Goal: Task Accomplishment & Management: Use online tool/utility

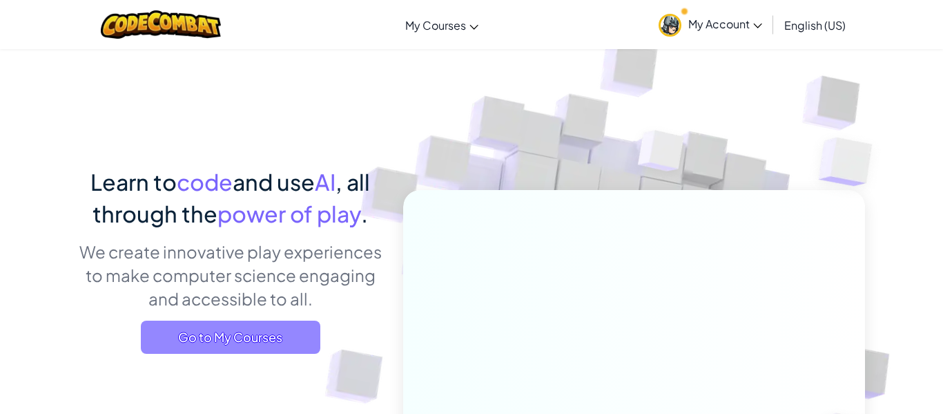
click at [253, 347] on span "Go to My Courses" at bounding box center [231, 336] width 180 height 33
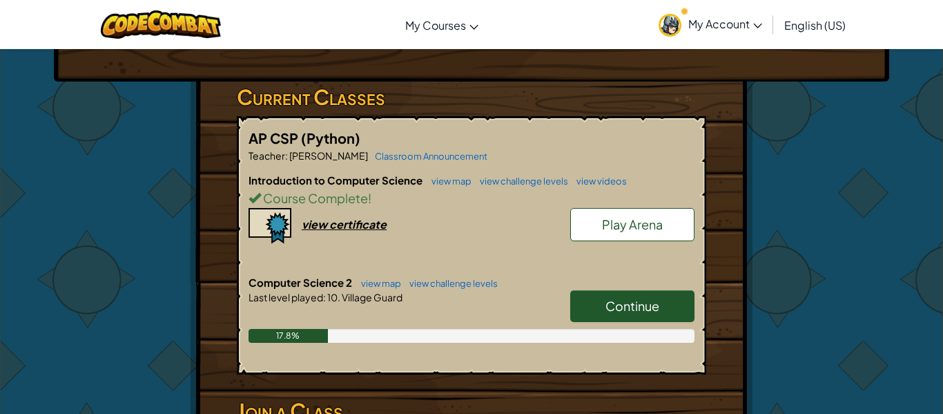
scroll to position [205, 0]
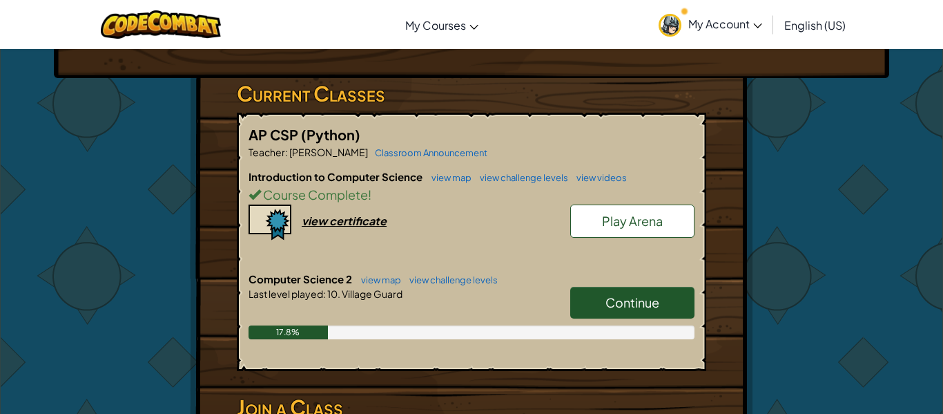
click at [625, 296] on span "Continue" at bounding box center [633, 302] width 54 height 16
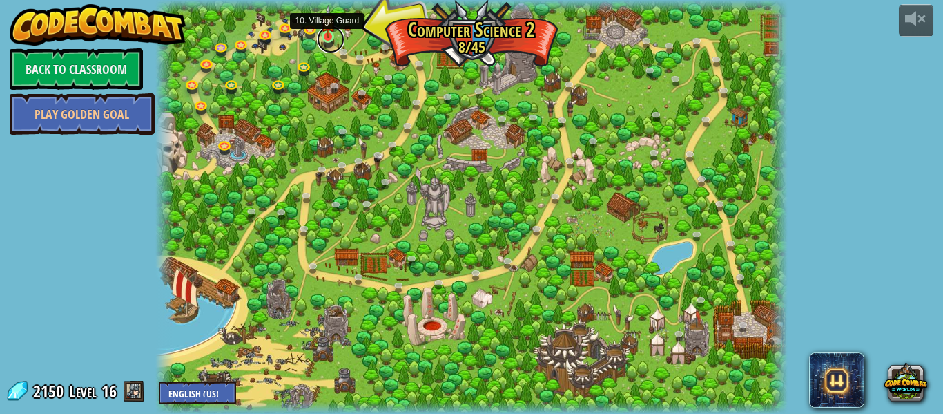
click at [329, 41] on link at bounding box center [331, 40] width 28 height 28
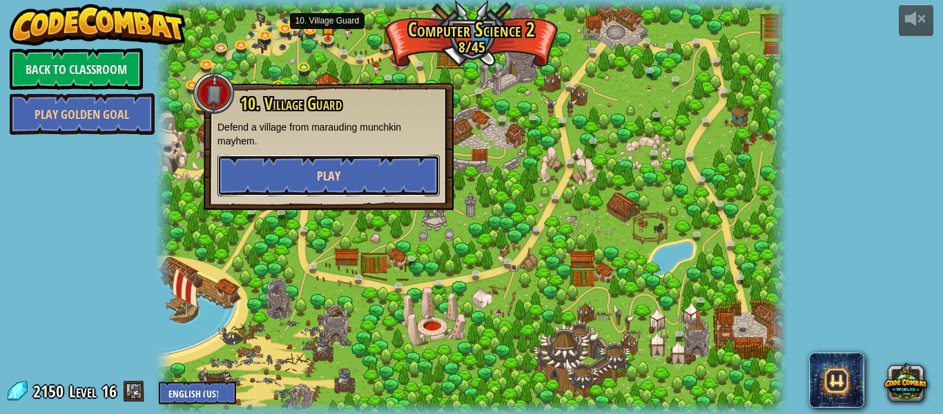
click at [328, 175] on span "Play" at bounding box center [328, 175] width 23 height 17
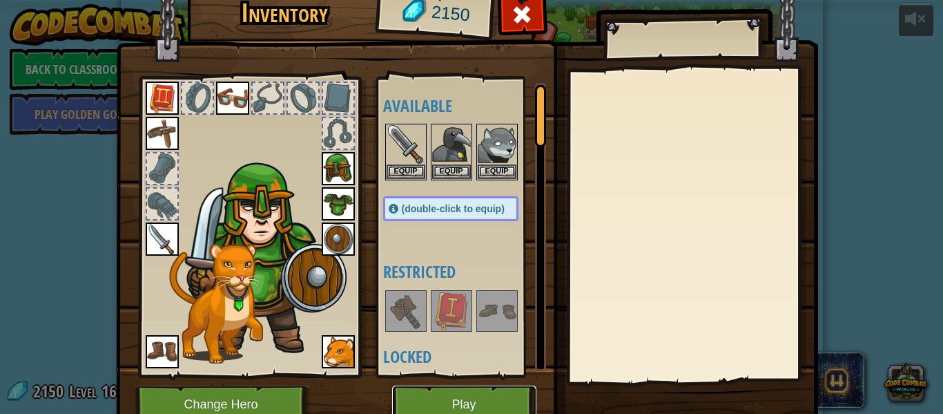
click at [488, 401] on button "Play" at bounding box center [464, 404] width 144 height 38
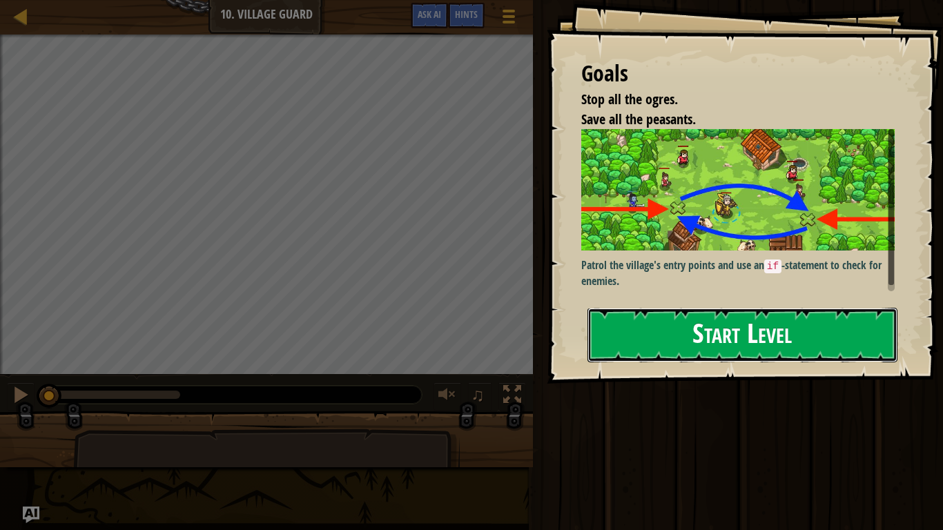
click at [739, 310] on button "Start Level" at bounding box center [743, 335] width 310 height 55
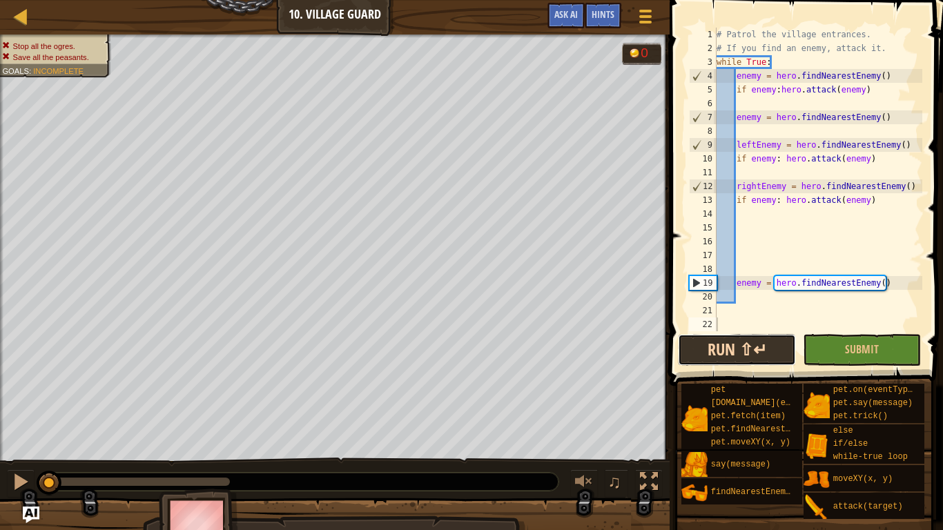
click at [761, 345] on button "Run ⇧↵" at bounding box center [737, 350] width 118 height 32
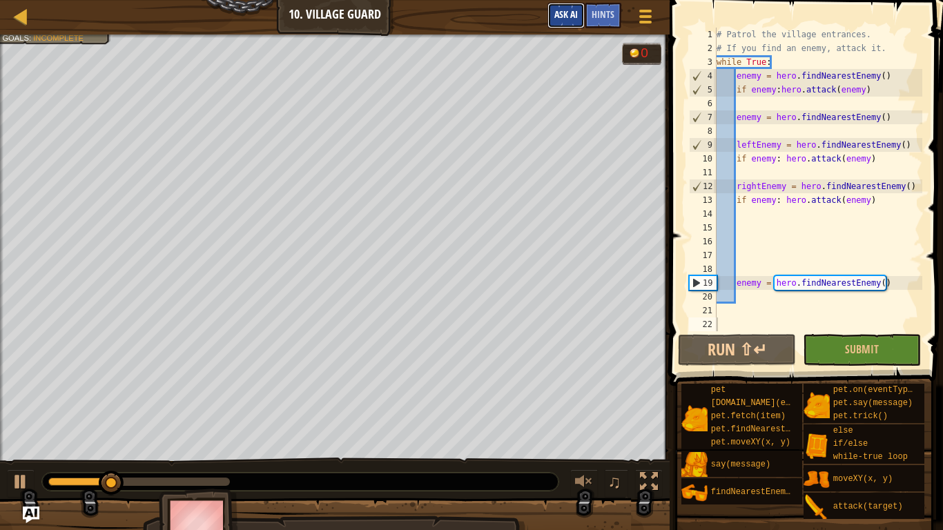
click at [575, 11] on span "Ask AI" at bounding box center [566, 14] width 23 height 13
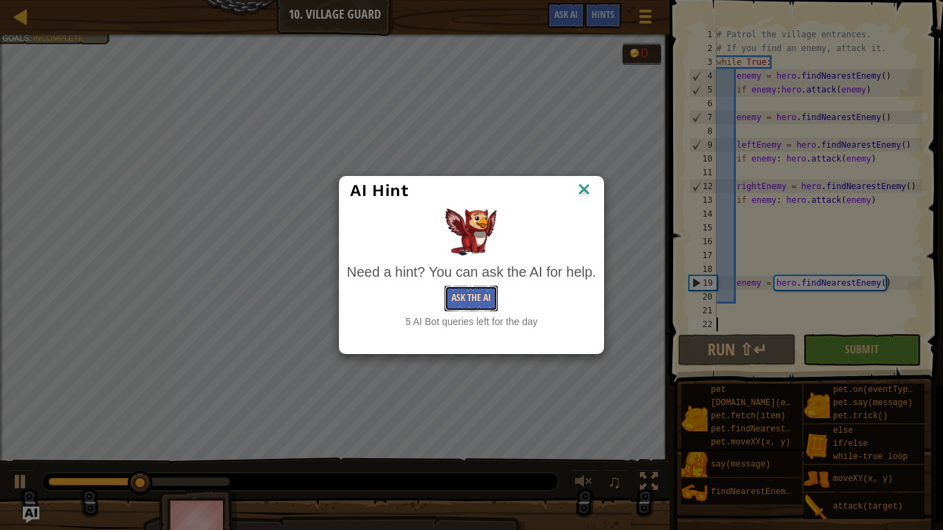
click at [490, 290] on button "Ask the AI" at bounding box center [471, 299] width 53 height 26
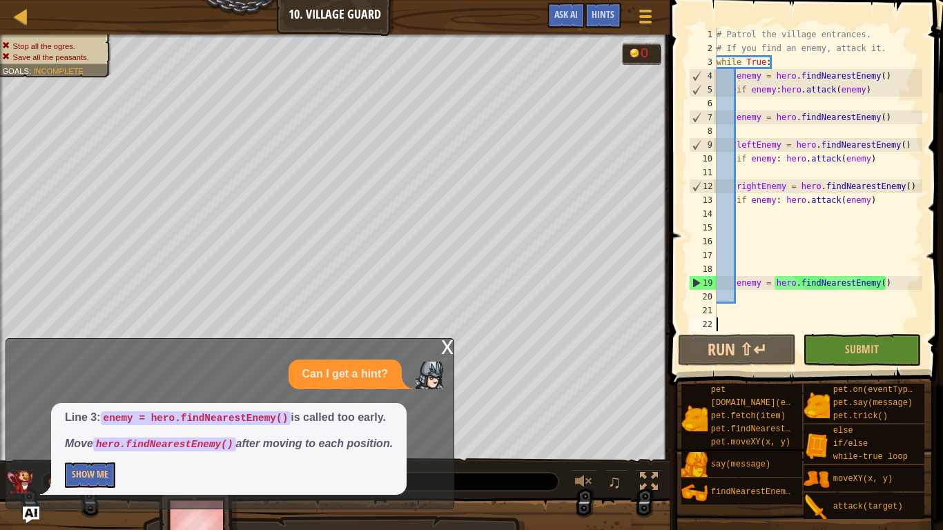
click at [822, 69] on div "# Patrol the village entrances. # If you find an enemy, attack it. while True :…" at bounding box center [818, 194] width 209 height 332
click at [799, 61] on div "# Patrol the village entrances. # If you find an enemy, attack it. while True :…" at bounding box center [818, 194] width 209 height 332
type textarea "while True:"
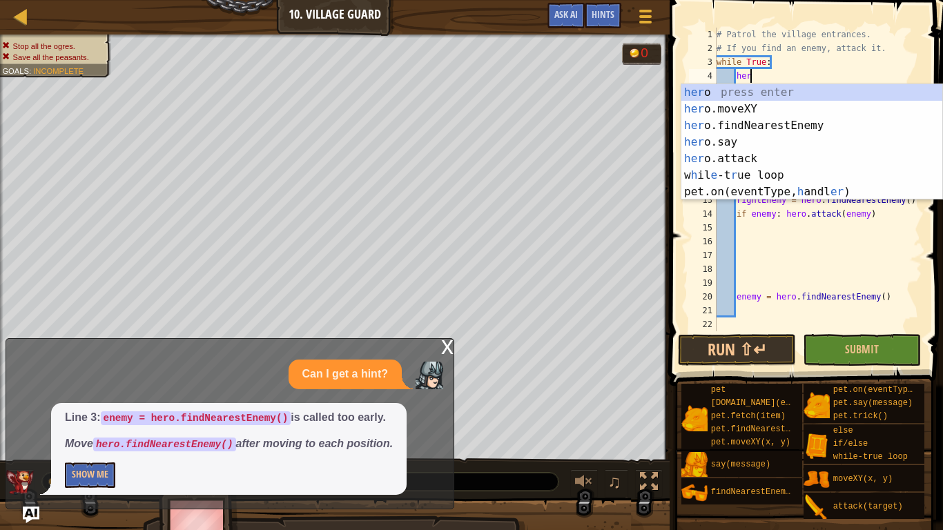
scroll to position [6, 5]
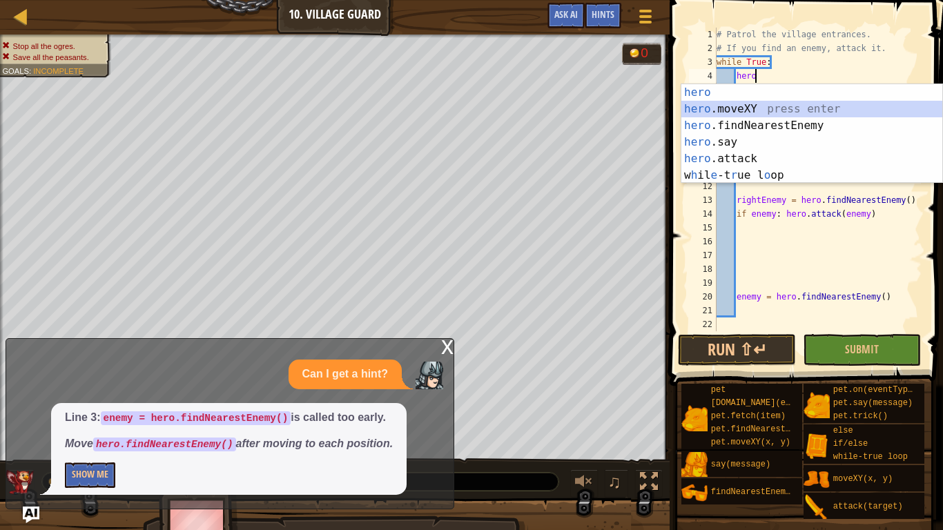
click at [764, 112] on div "hero press enter hero .moveXY press enter hero .findNearestEnemy press enter he…" at bounding box center [812, 150] width 261 height 133
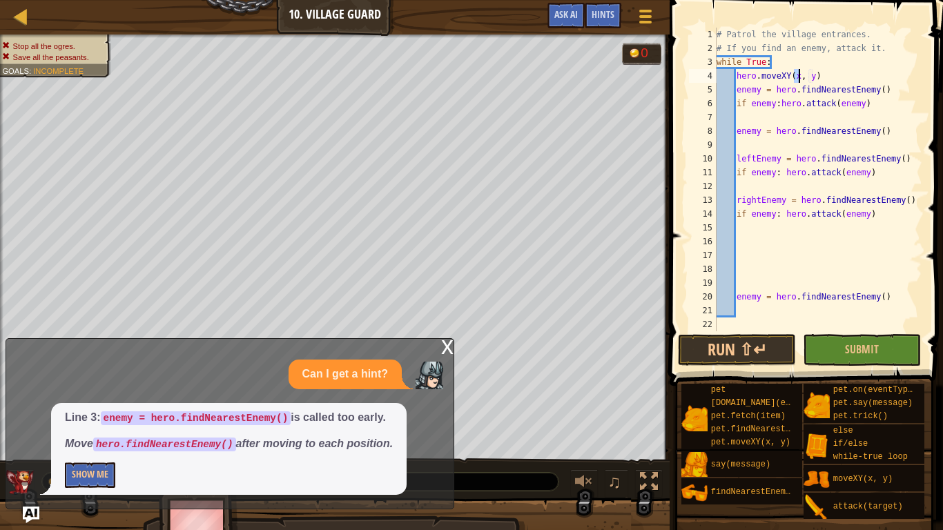
scroll to position [6, 12]
click at [816, 79] on div "# Patrol the village entrances. # If you find an enemy, attack it. while True :…" at bounding box center [818, 194] width 209 height 332
type textarea "hero.moveXY(34,38)"
click at [751, 346] on button "Run ⇧↵" at bounding box center [737, 350] width 118 height 32
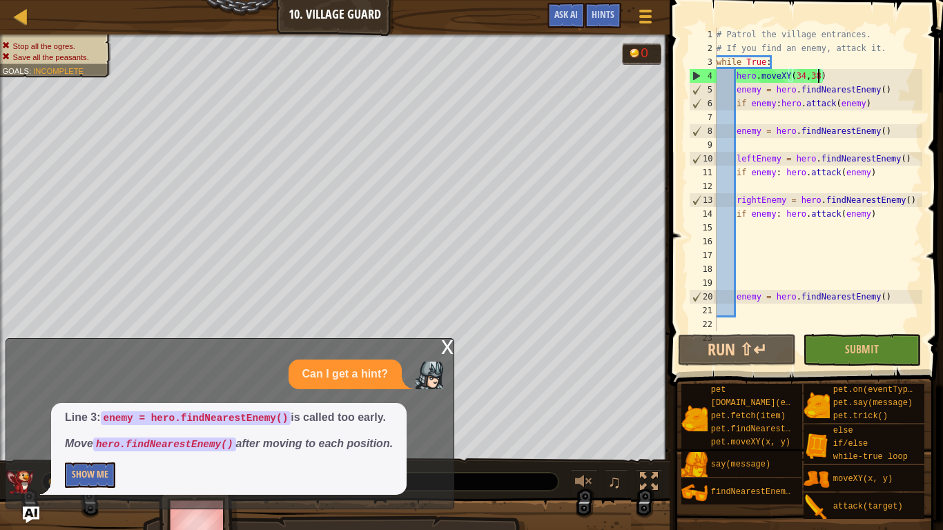
click at [833, 79] on div "# Patrol the village entrances. # If you find an enemy, attack it. while True :…" at bounding box center [818, 194] width 209 height 332
click at [819, 122] on div "# Patrol the village entrances. # If you find an enemy, attack it. while True :…" at bounding box center [818, 194] width 209 height 332
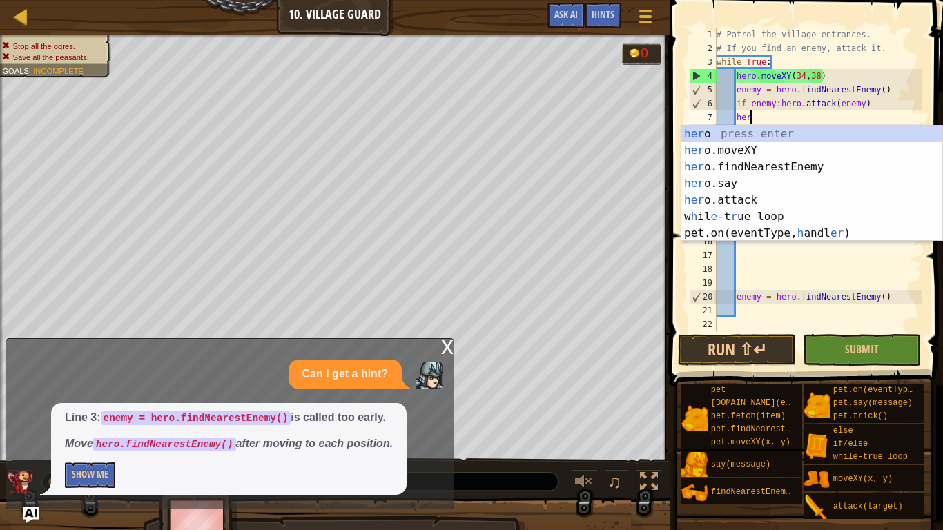
scroll to position [6, 5]
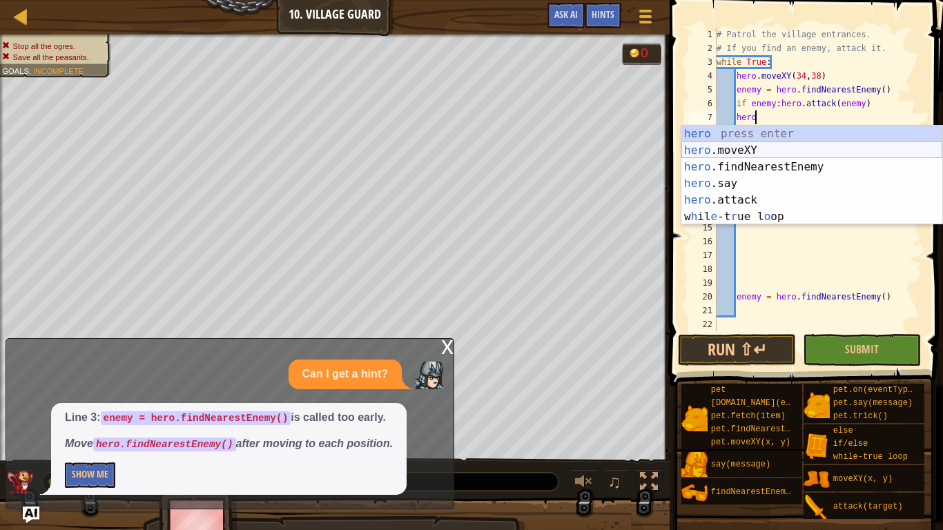
click at [798, 148] on div "hero press enter hero .moveXY press enter hero .findNearestEnemy press enter he…" at bounding box center [812, 192] width 261 height 133
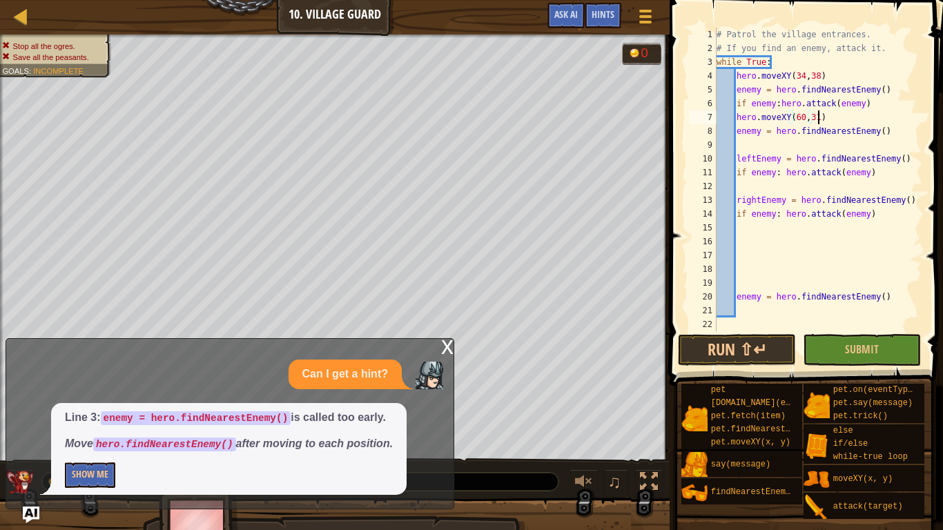
scroll to position [6, 15]
type textarea "hero.moveXY(60,31)"
click at [716, 363] on button "Run ⇧↵" at bounding box center [737, 350] width 118 height 32
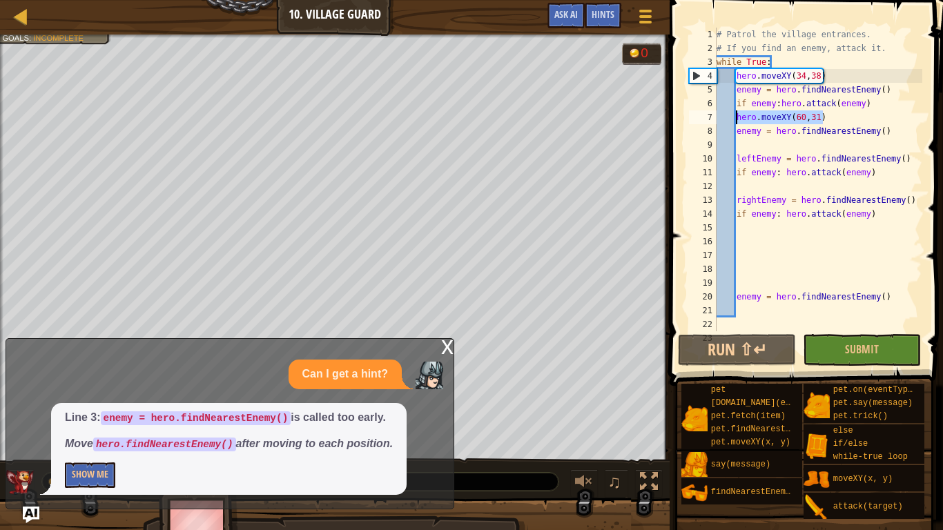
drag, startPoint x: 843, startPoint y: 113, endPoint x: 736, endPoint y: 120, distance: 107.3
click at [736, 120] on div "# Patrol the village entrances. # If you find an enemy, attack it. while True :…" at bounding box center [818, 194] width 209 height 332
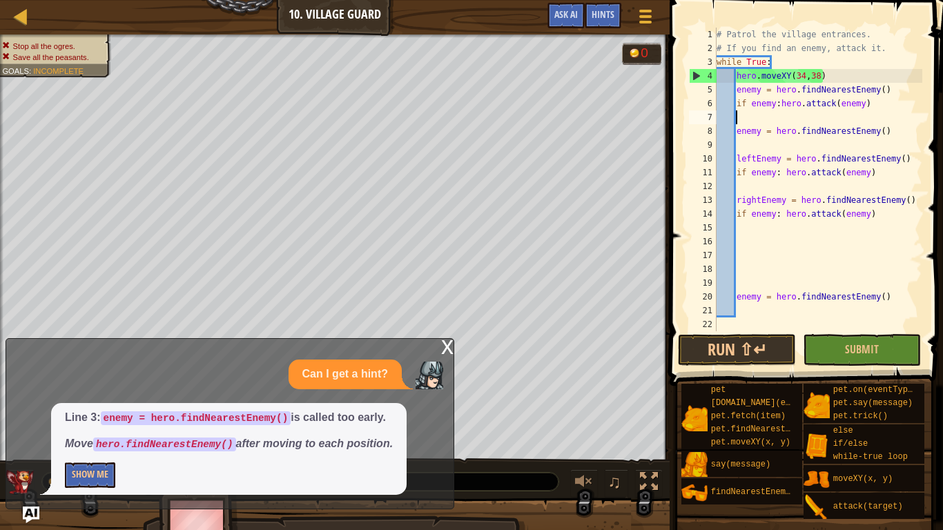
scroll to position [6, 2]
click at [883, 146] on div "# Patrol the village entrances. # If you find an enemy, attack it. while True :…" at bounding box center [818, 194] width 209 height 332
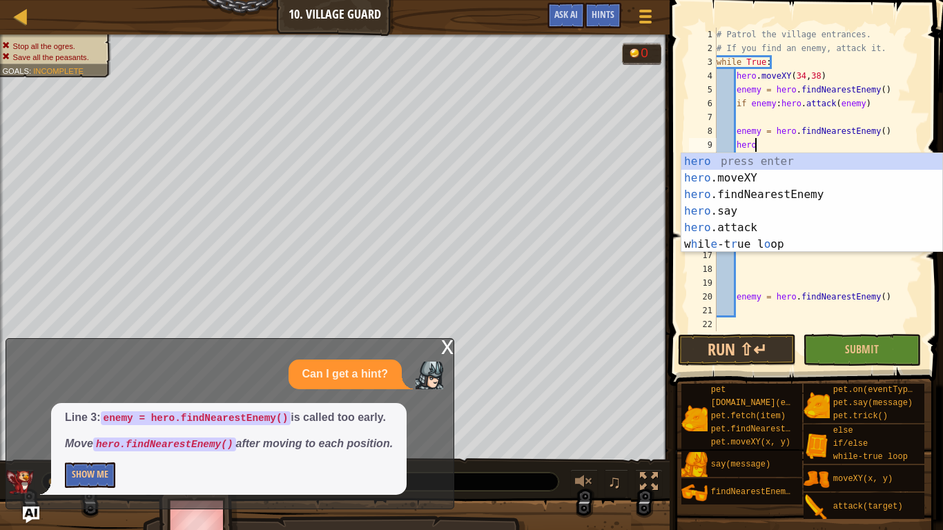
scroll to position [6, 5]
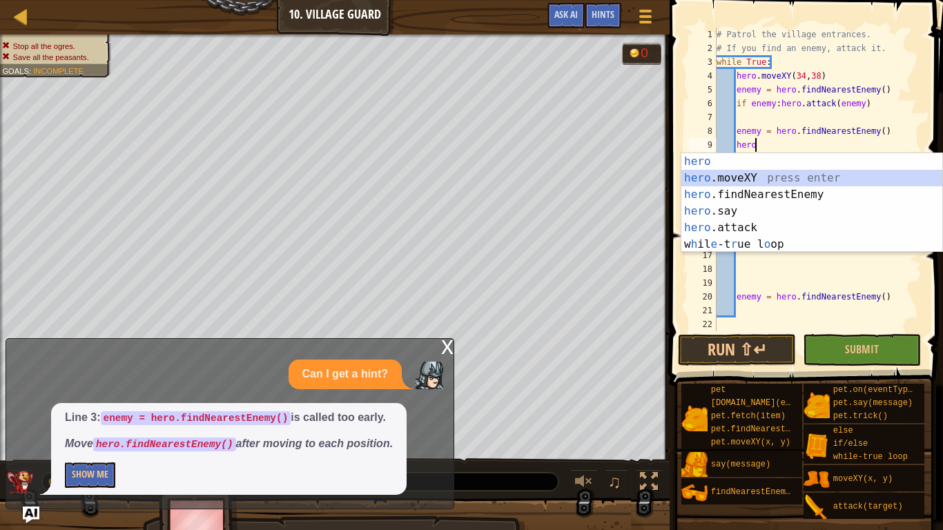
click at [847, 180] on div "hero press enter hero .moveXY press enter hero .findNearestEnemy press enter he…" at bounding box center [812, 219] width 261 height 133
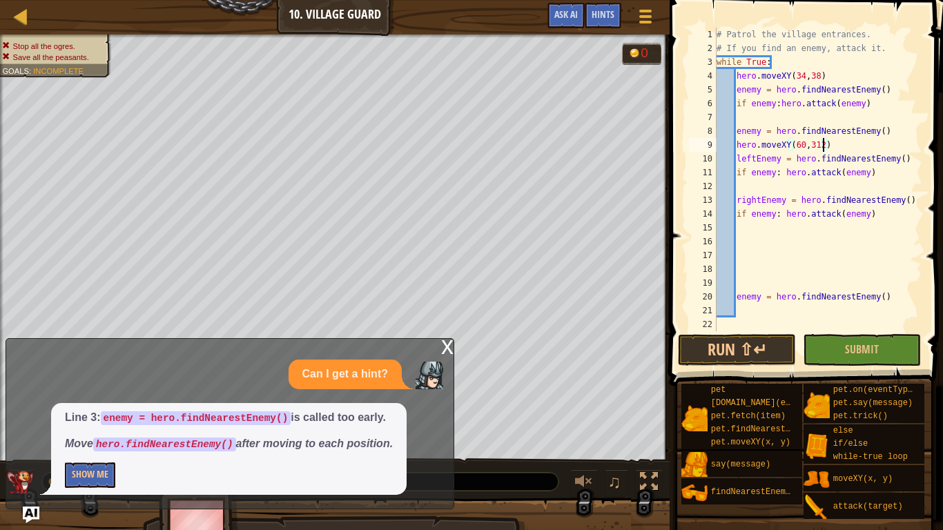
scroll to position [6, 15]
click at [750, 347] on button "Run ⇧↵" at bounding box center [737, 350] width 118 height 32
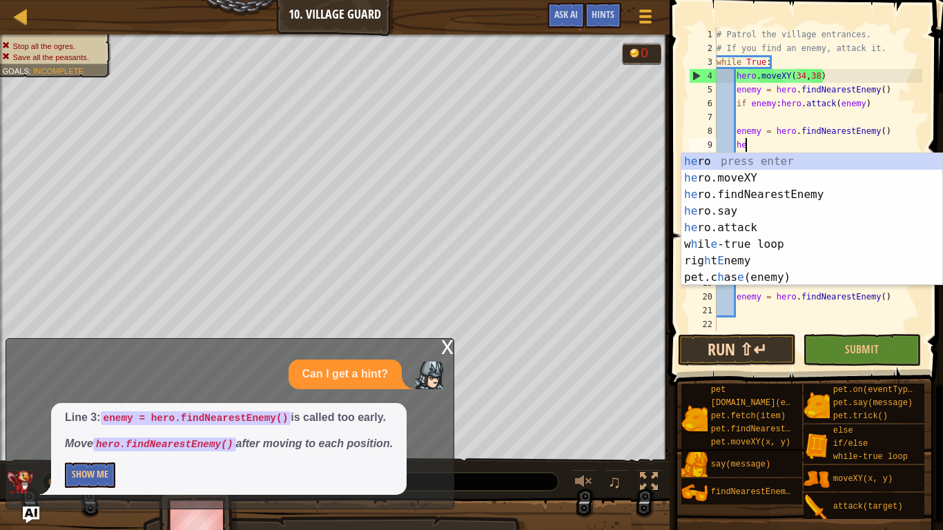
type textarea "h"
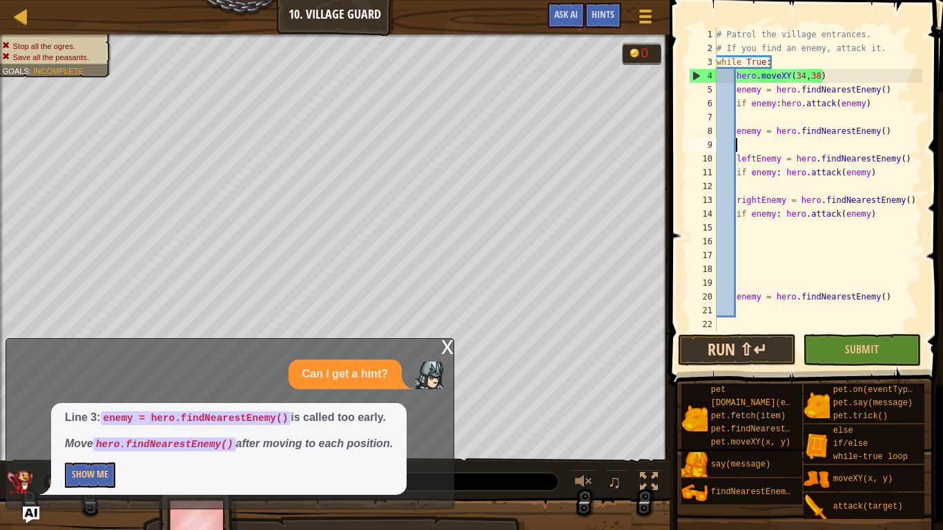
scroll to position [6, 2]
click at [832, 183] on div "# Patrol the village entrances. # If you find an enemy, attack it. while True :…" at bounding box center [818, 194] width 209 height 332
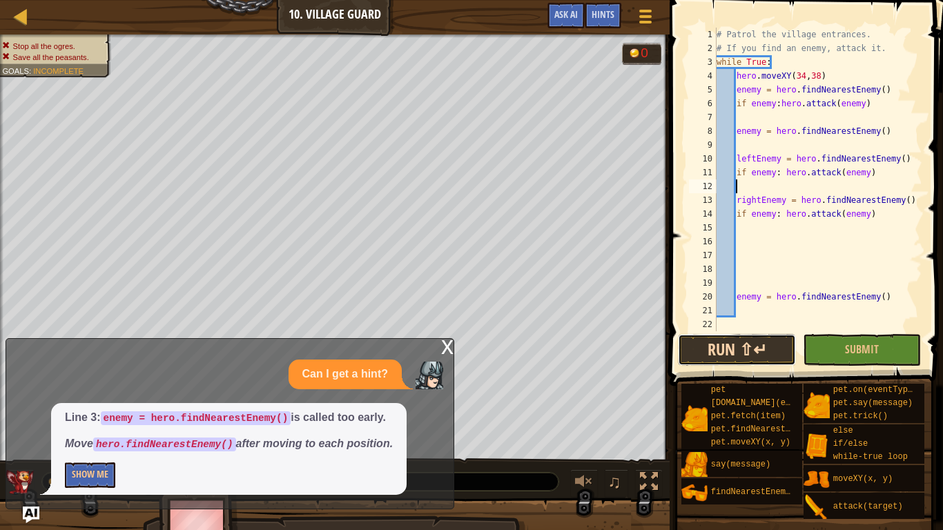
click at [739, 347] on button "Run ⇧↵" at bounding box center [737, 350] width 118 height 32
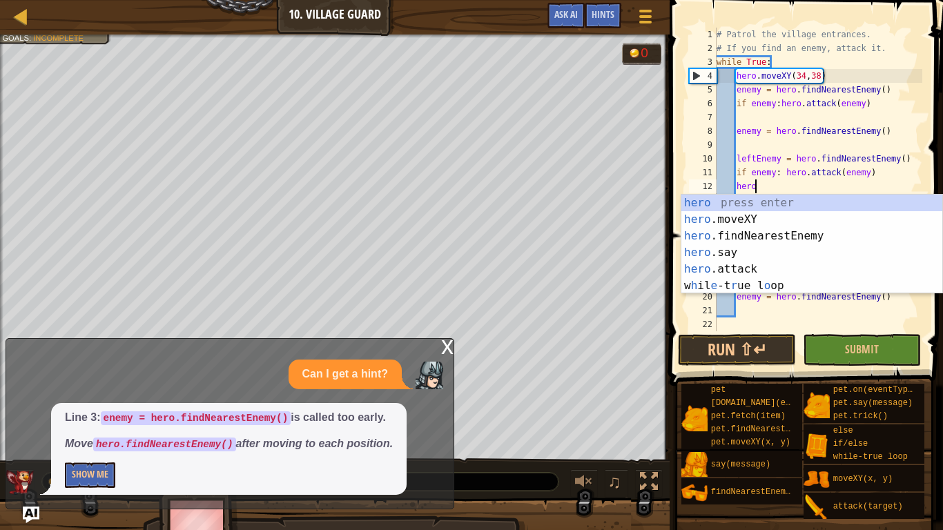
scroll to position [6, 5]
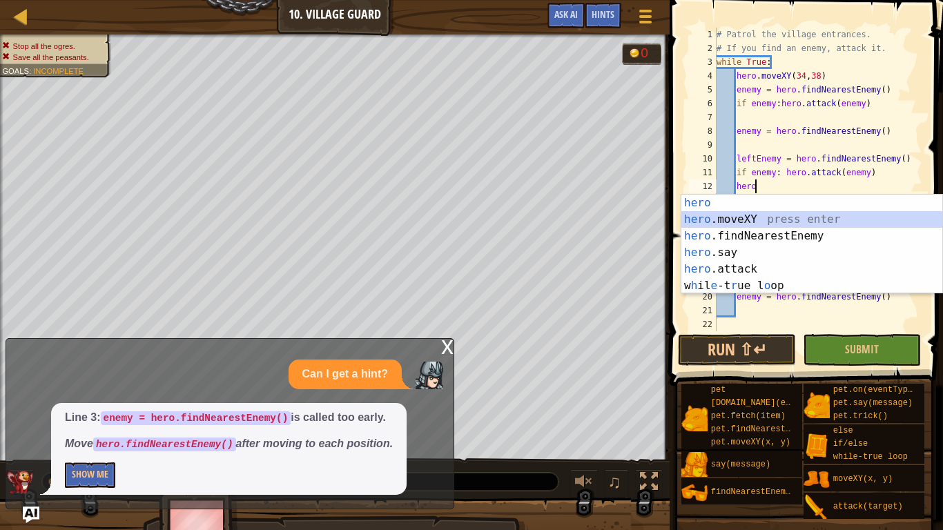
click at [786, 224] on div "hero press enter hero .moveXY press enter hero .findNearestEnemy press enter he…" at bounding box center [812, 261] width 261 height 133
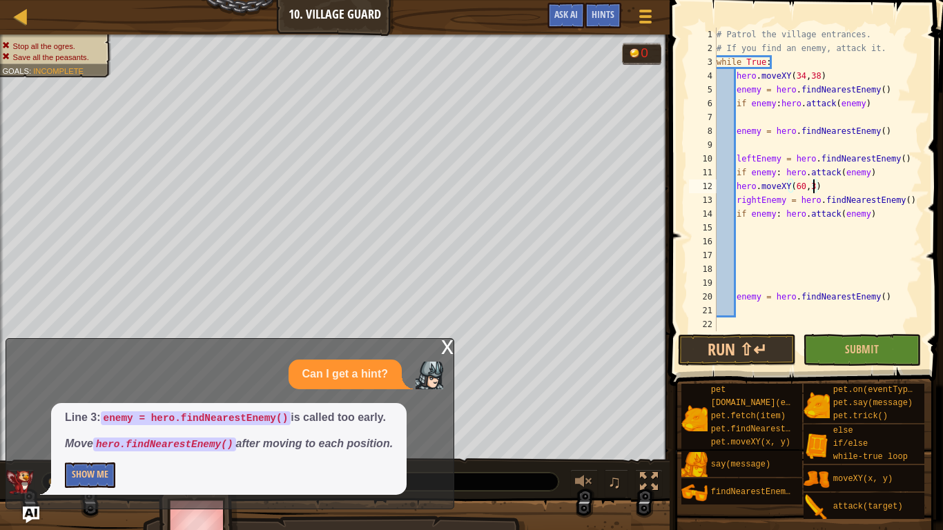
scroll to position [6, 15]
click at [733, 361] on button "Run ⇧↵" at bounding box center [737, 350] width 118 height 32
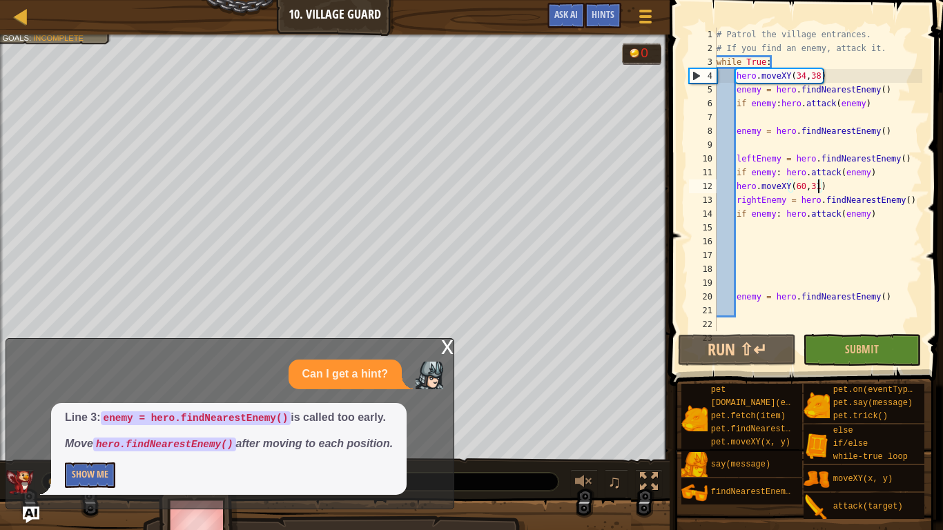
click at [826, 195] on div "# Patrol the village entrances. # If you find an enemy, attack it. while True :…" at bounding box center [818, 194] width 209 height 332
click at [828, 186] on div "# Patrol the village entrances. # If you find an enemy, attack it. while True :…" at bounding box center [818, 194] width 209 height 332
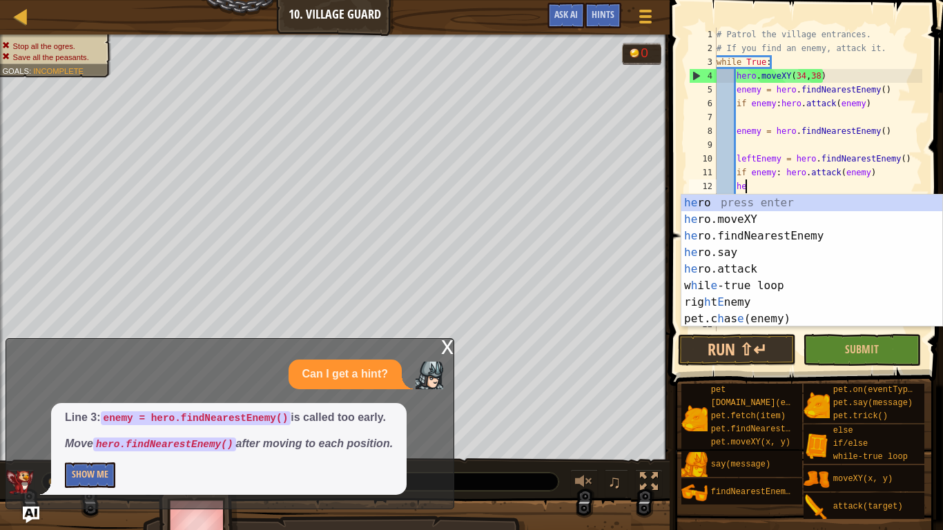
type textarea "h"
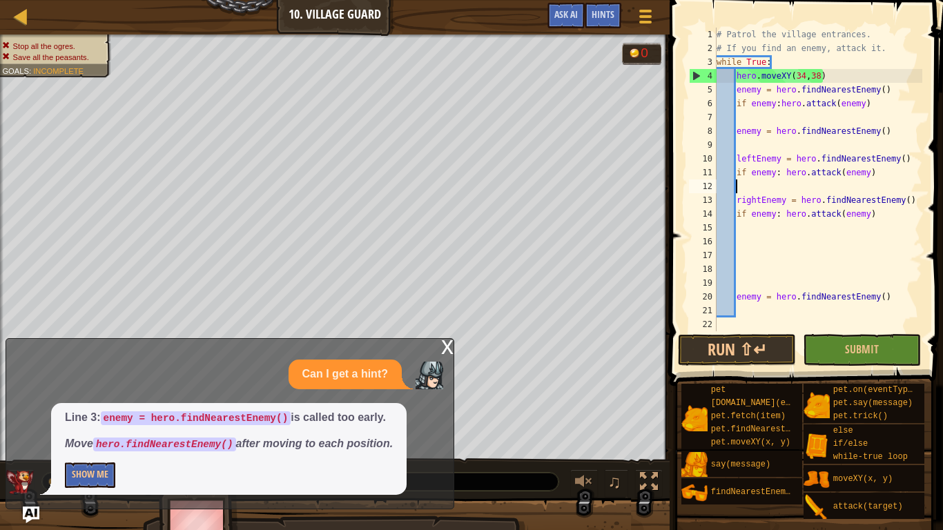
scroll to position [6, 2]
click at [832, 224] on div "# Patrol the village entrances. # If you find an enemy, attack it. while True :…" at bounding box center [818, 194] width 209 height 332
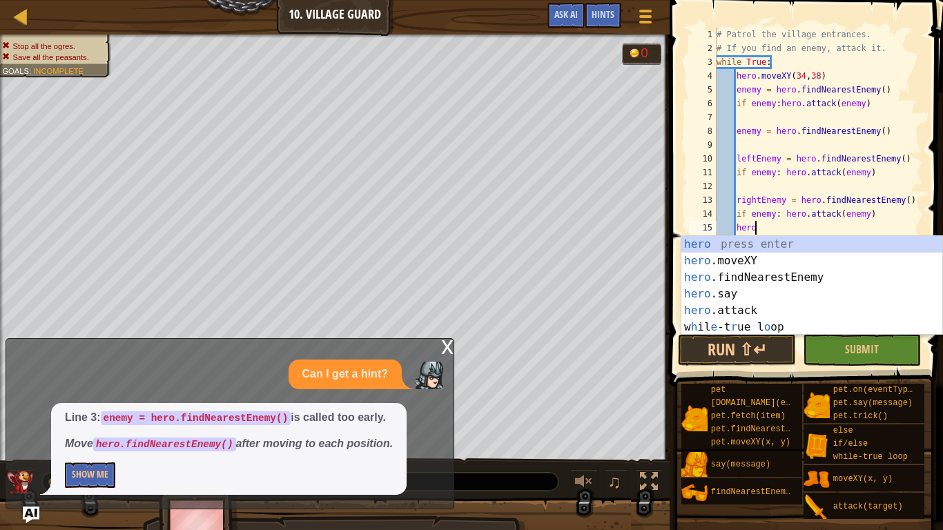
scroll to position [6, 5]
click at [811, 265] on div "hero press enter hero .moveXY press enter hero .findNearestEnemy press enter he…" at bounding box center [812, 302] width 261 height 133
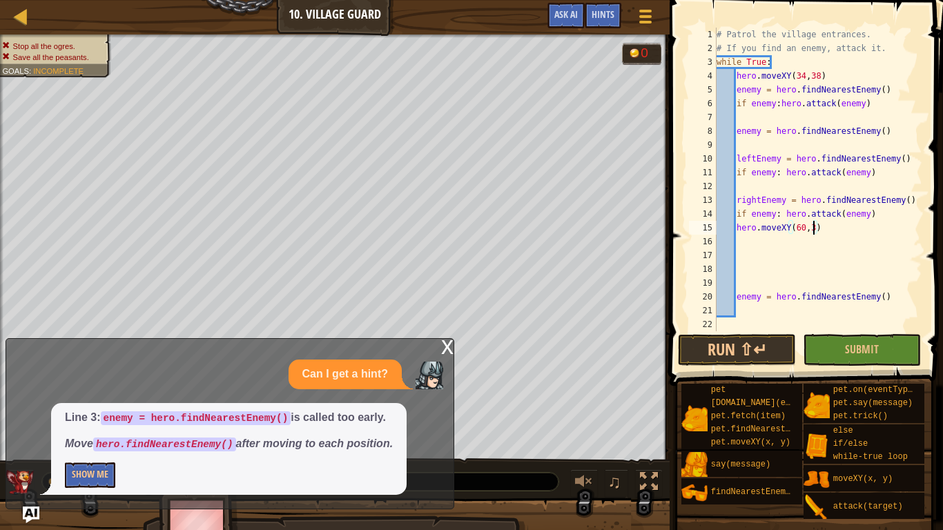
scroll to position [6, 15]
type textarea "hero.moveXY(60,31)"
click at [762, 352] on button "Run ⇧↵" at bounding box center [737, 350] width 118 height 32
click at [762, 354] on button "Run ⇧↵" at bounding box center [737, 350] width 118 height 32
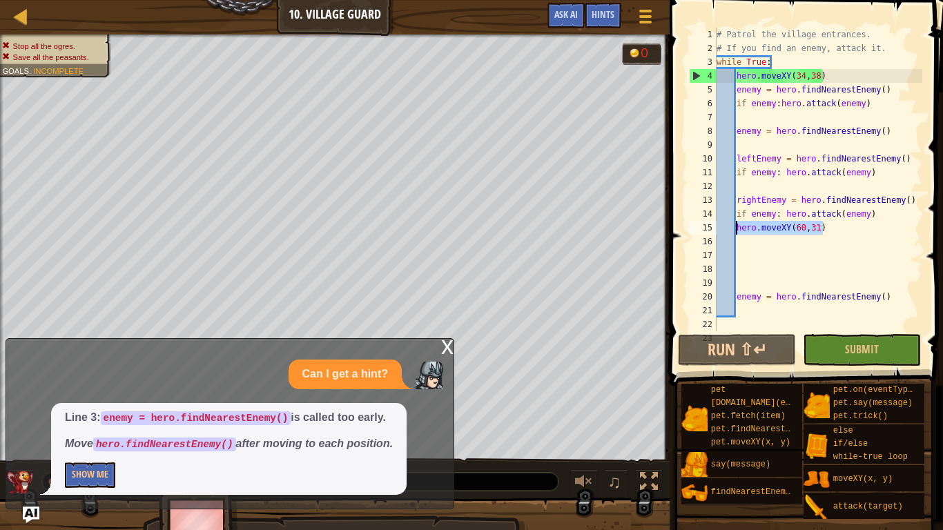
drag, startPoint x: 828, startPoint y: 227, endPoint x: 735, endPoint y: 229, distance: 93.3
click at [735, 229] on div "# Patrol the village entrances. # If you find an enemy, attack it. while True :…" at bounding box center [818, 194] width 209 height 332
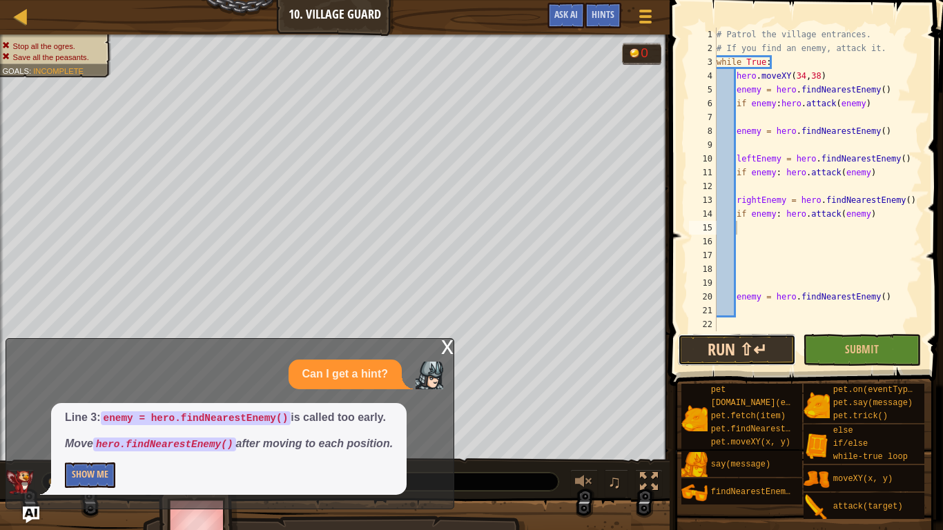
click at [721, 352] on button "Run ⇧↵" at bounding box center [737, 350] width 118 height 32
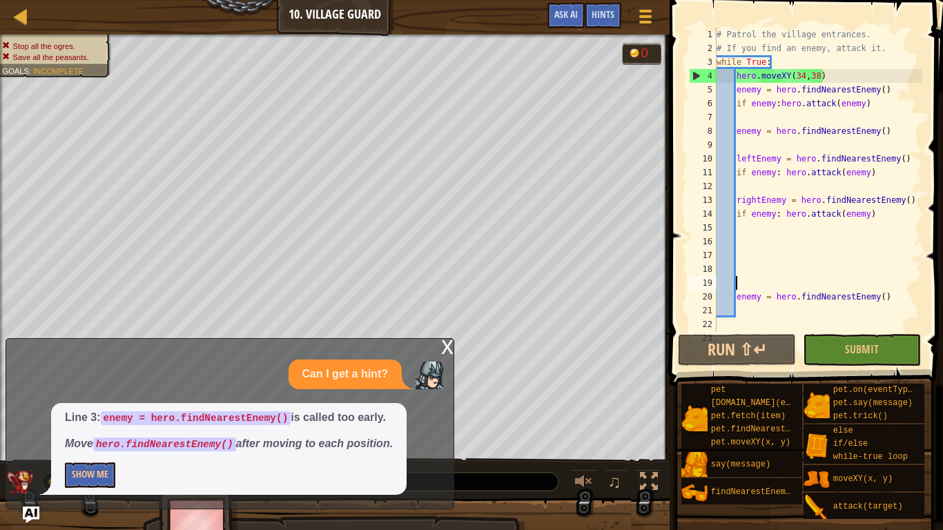
click at [758, 284] on div "# Patrol the village entrances. # If you find an enemy, attack it. while True :…" at bounding box center [818, 194] width 209 height 332
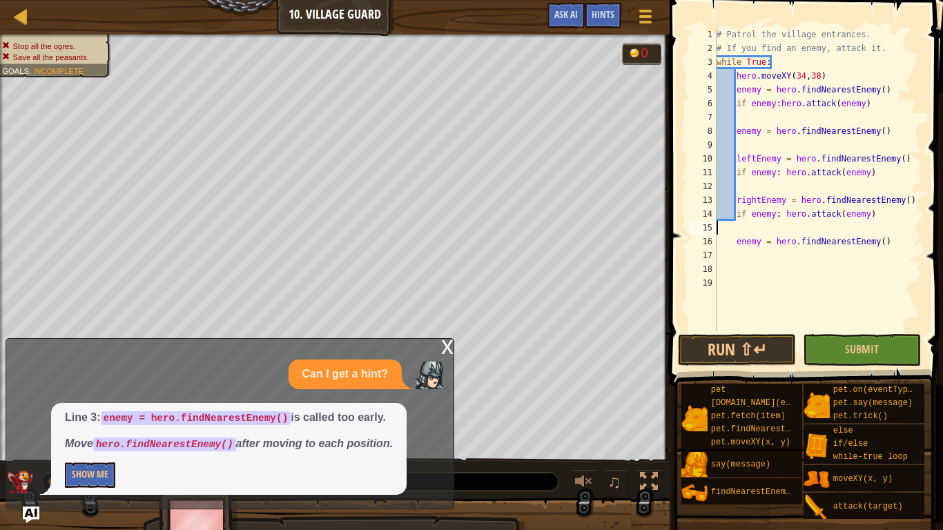
type textarea "if enemy: hero.attack(enemy)"
click at [798, 245] on div "# Patrol the village entrances. # If you find an enemy, attack it. while True :…" at bounding box center [818, 194] width 209 height 332
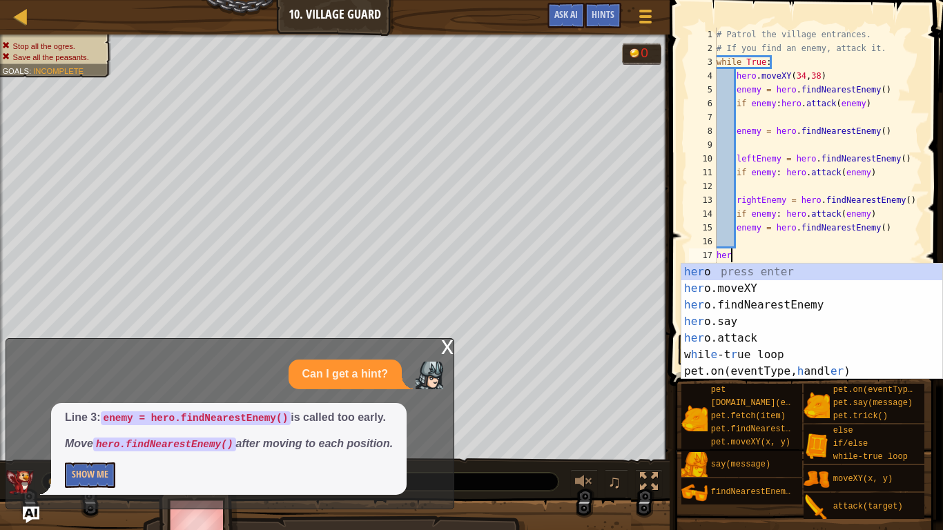
scroll to position [6, 2]
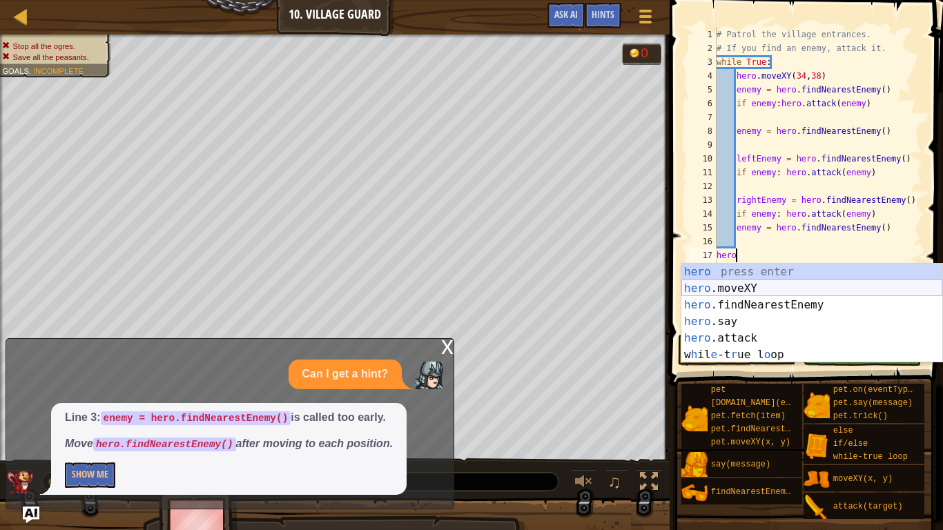
click at [780, 285] on div "hero press enter hero .moveXY press enter hero .findNearestEnemy press enter he…" at bounding box center [812, 330] width 261 height 133
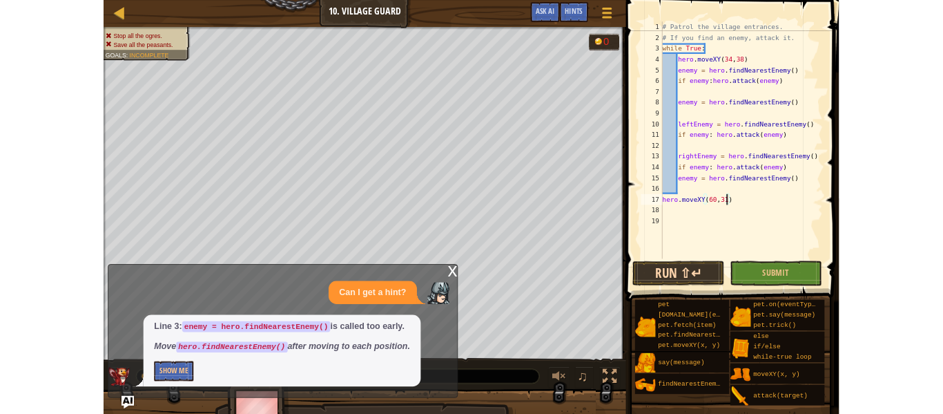
scroll to position [6, 12]
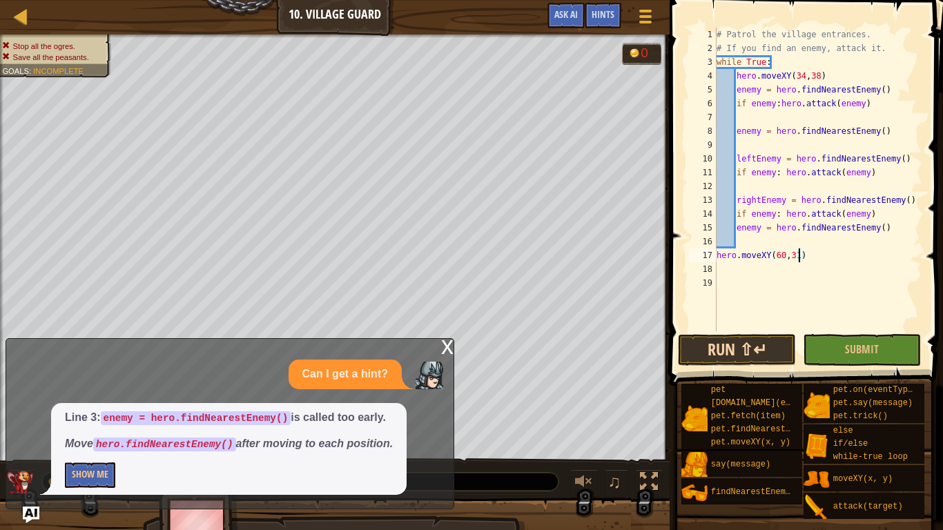
type textarea "hero.moveXY(60,31)"
click at [742, 357] on button "Run ⇧↵" at bounding box center [737, 350] width 118 height 32
click at [718, 345] on button "Run ⇧↵" at bounding box center [737, 350] width 118 height 32
